Goal: Information Seeking & Learning: Check status

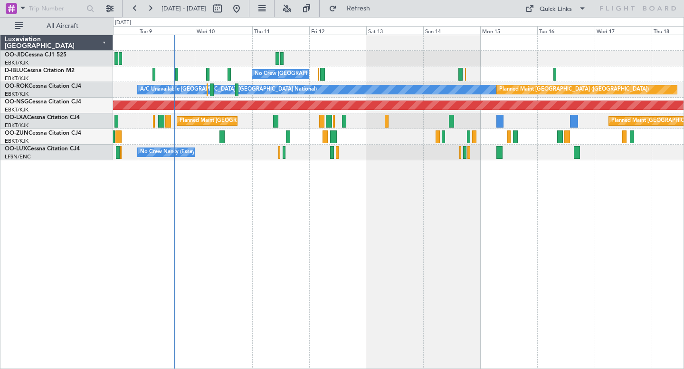
click at [353, 214] on div "No Crew Brussels (Brussels National) A/C Unavailable Brussels (Brussels Nationa…" at bounding box center [398, 202] width 571 height 335
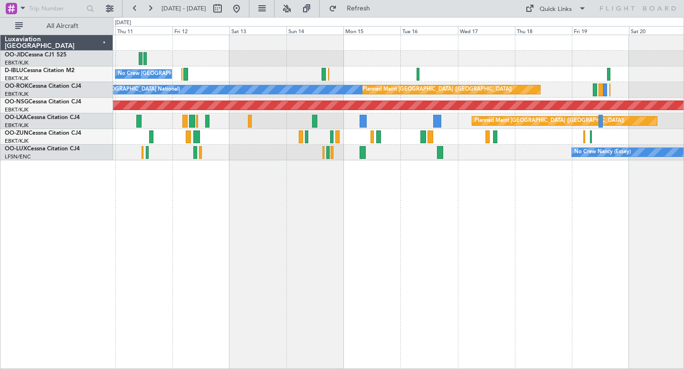
click at [448, 54] on div at bounding box center [398, 59] width 570 height 16
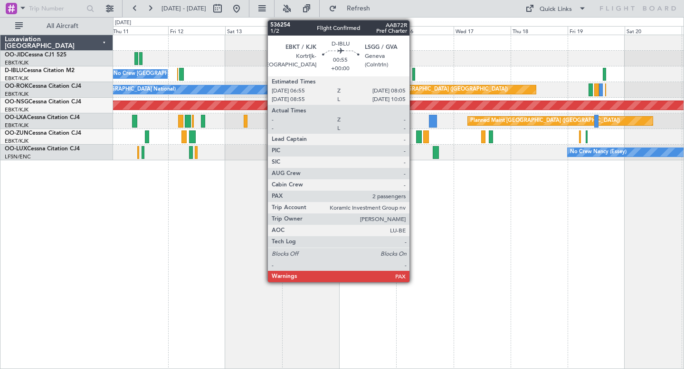
click at [413, 72] on div at bounding box center [413, 74] width 3 height 13
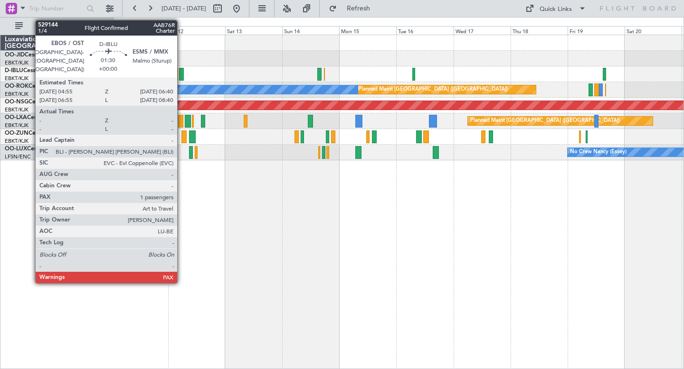
click at [181, 72] on div at bounding box center [181, 74] width 4 height 13
